Goal: Communication & Community: Answer question/provide support

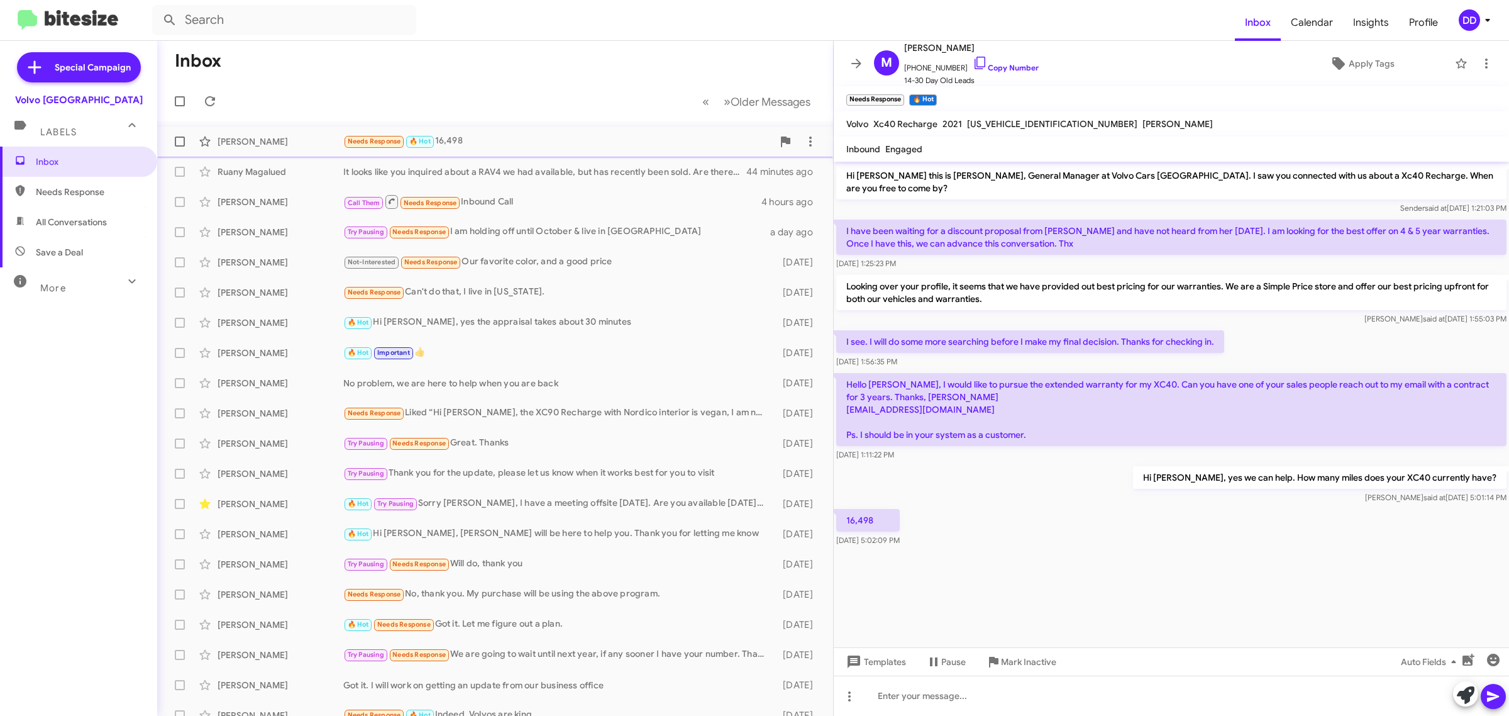
click at [485, 139] on div "Needs Response 🔥 Hot 16,498" at bounding box center [558, 141] width 430 height 14
click at [489, 142] on div "Needs Response 🔥 Hot 16,498" at bounding box center [558, 141] width 430 height 14
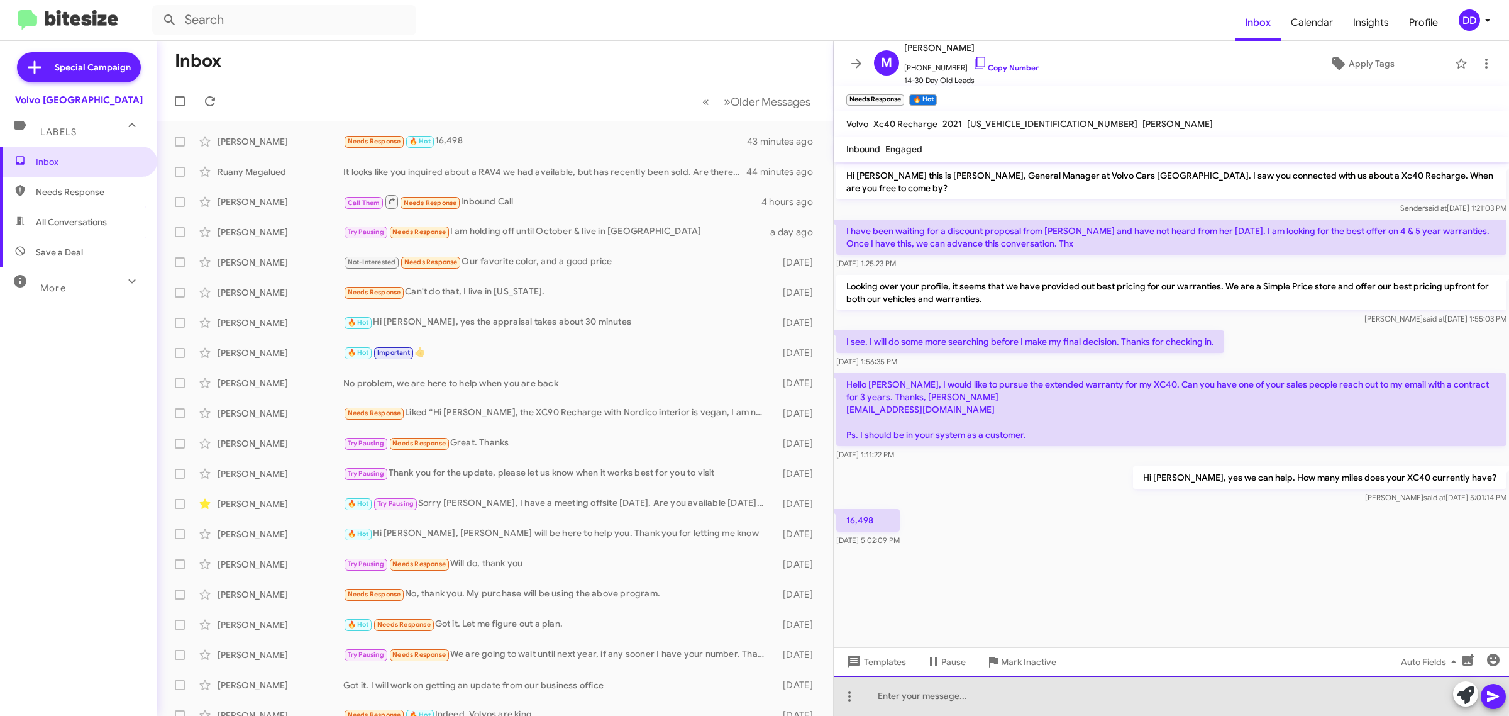
click at [1060, 690] on div at bounding box center [1171, 695] width 675 height 40
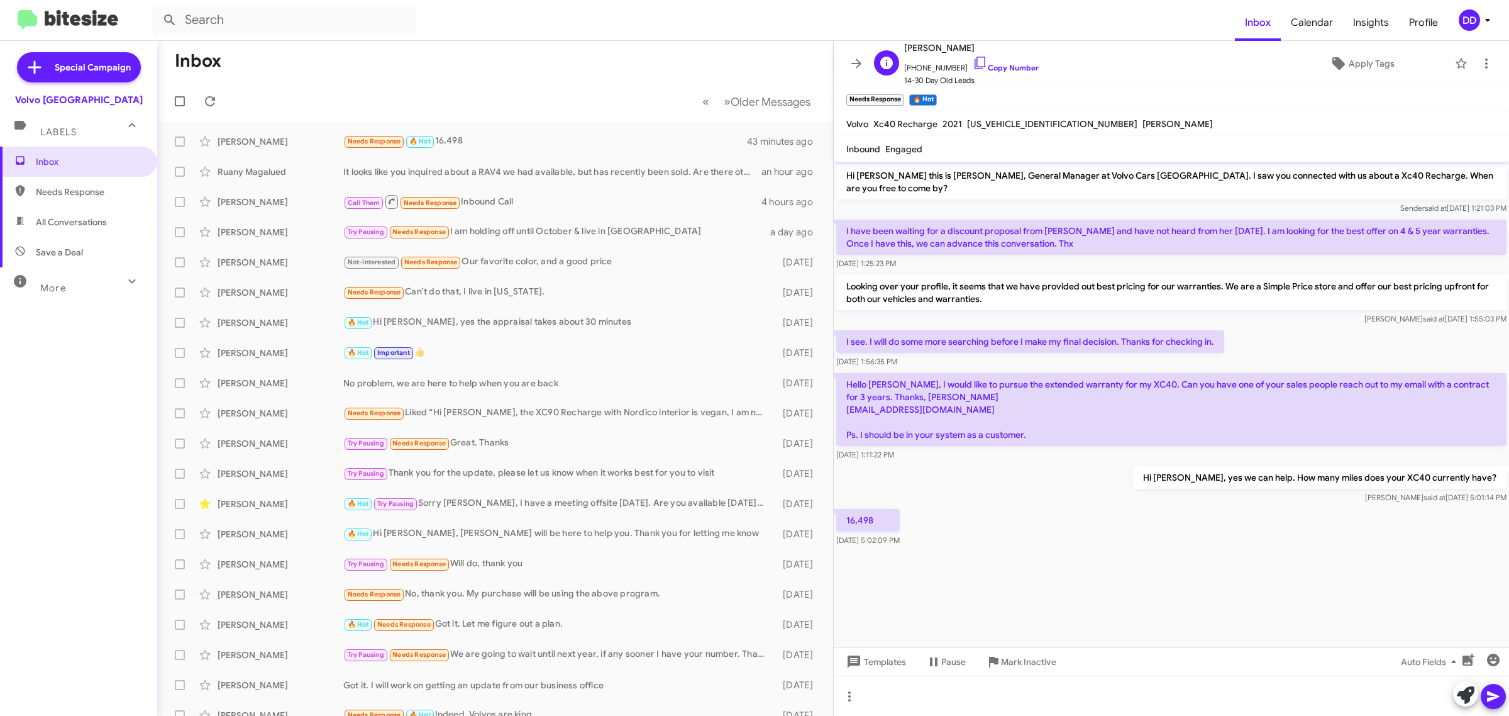
click at [1016, 63] on span "+14088928669 Copy Number" at bounding box center [971, 64] width 135 height 19
click at [1003, 69] on link "Copy Number" at bounding box center [1006, 67] width 66 height 9
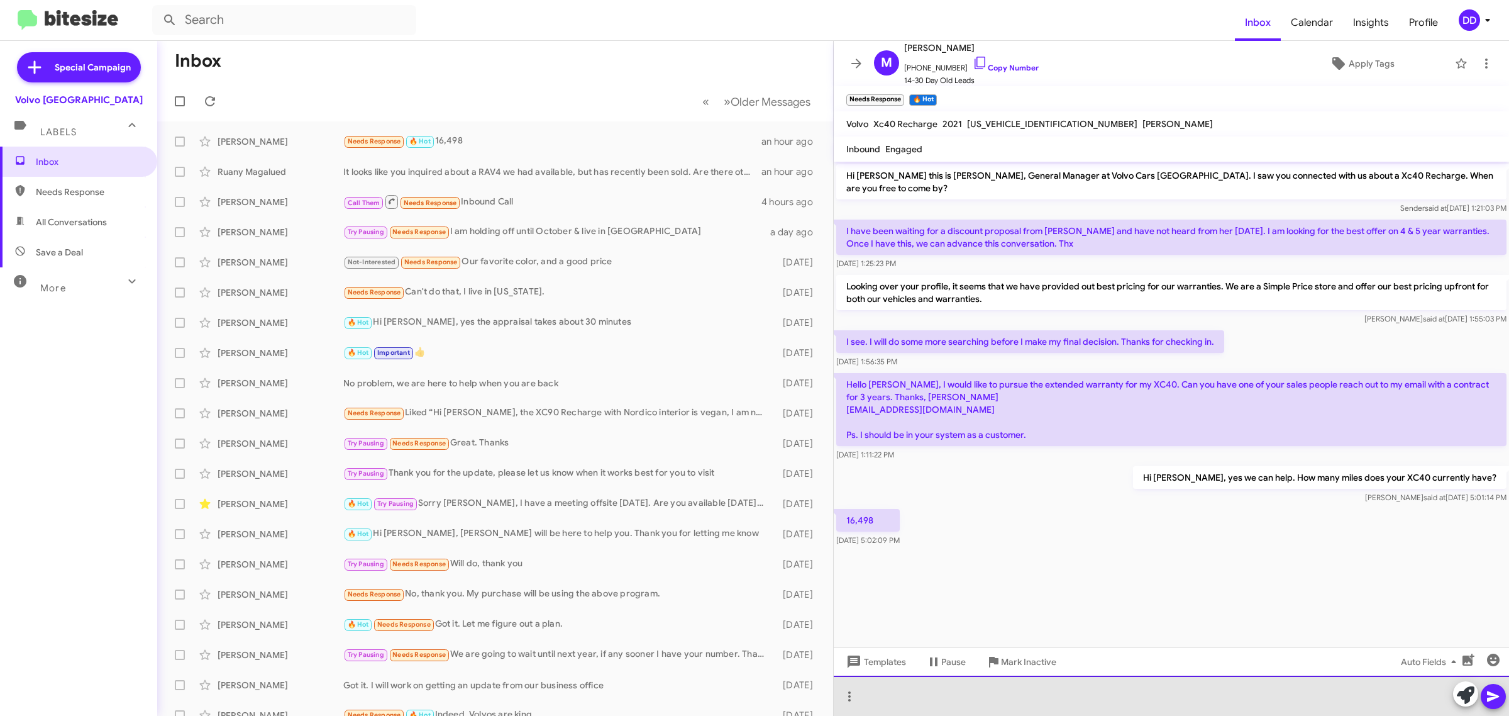
click at [1018, 701] on div at bounding box center [1171, 695] width 675 height 40
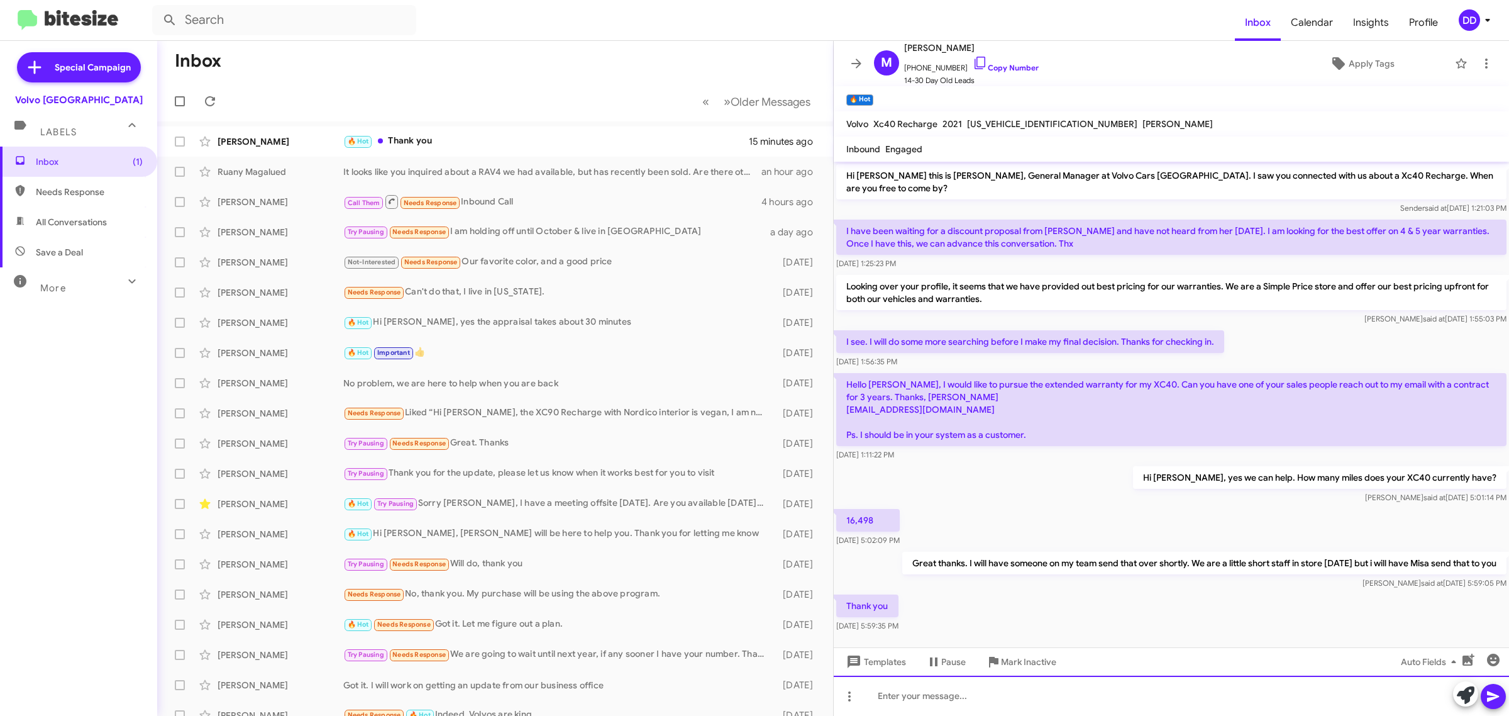
scroll to position [14, 0]
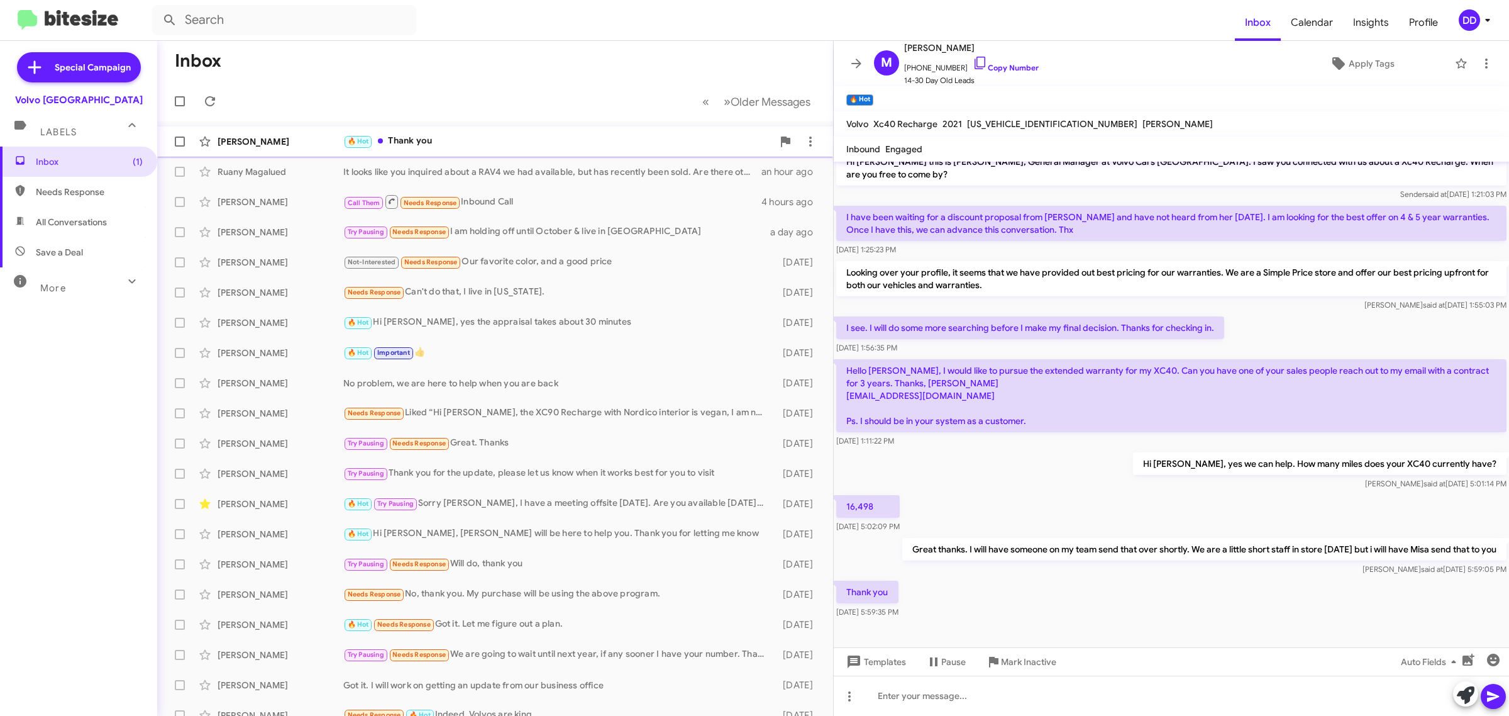
click at [567, 145] on div "🔥 Hot Thank you" at bounding box center [558, 141] width 430 height 14
